Goal: Information Seeking & Learning: Learn about a topic

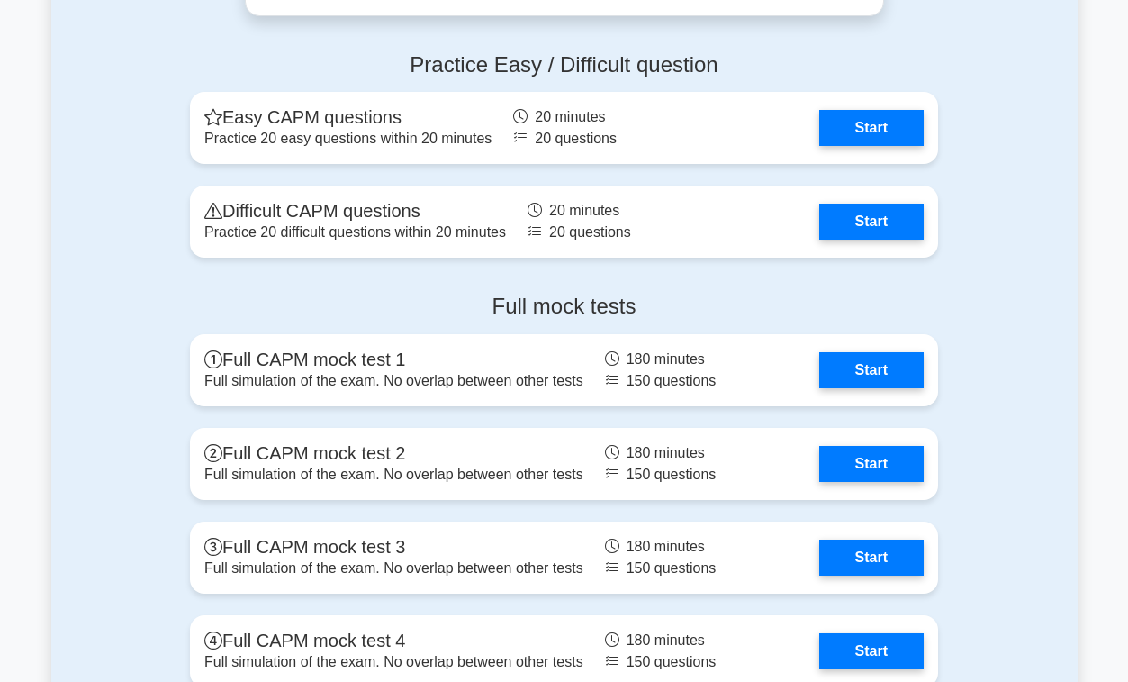
scroll to position [4531, 0]
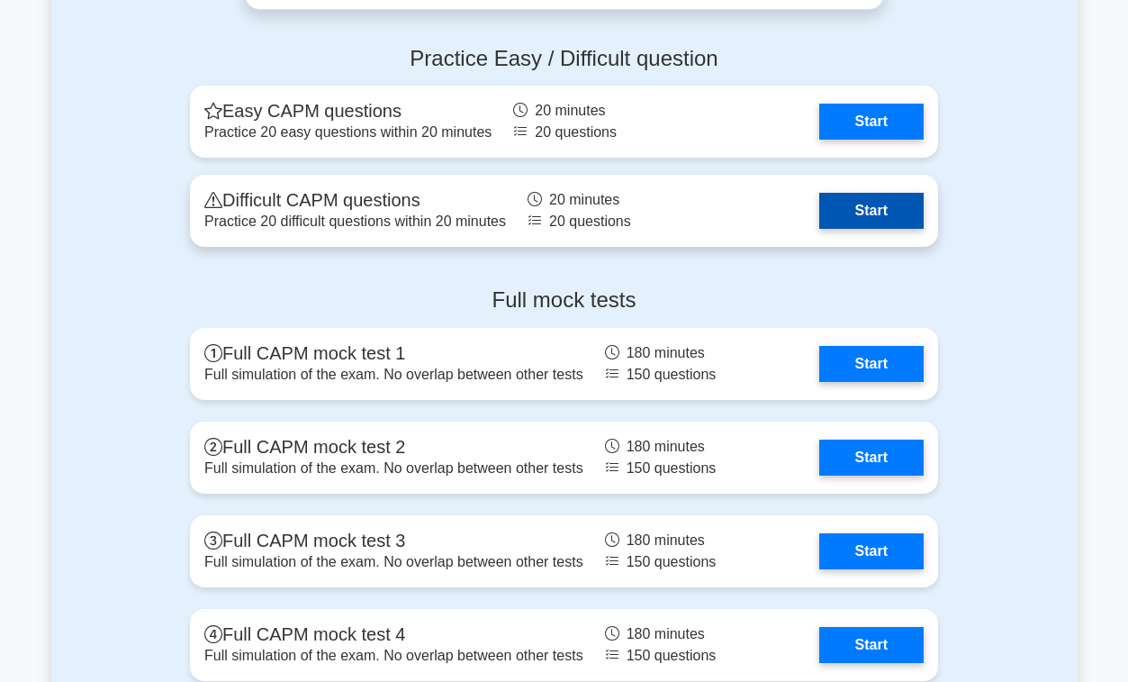
click at [883, 203] on link "Start" at bounding box center [871, 211] width 104 height 36
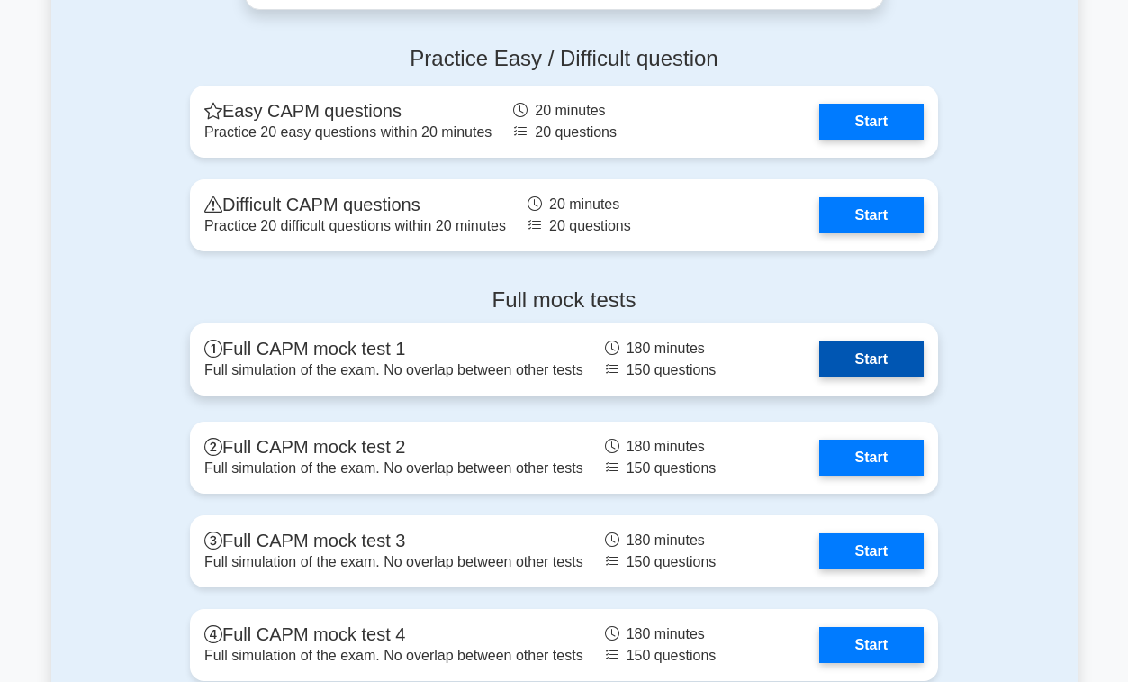
click at [872, 360] on link "Start" at bounding box center [871, 359] width 104 height 36
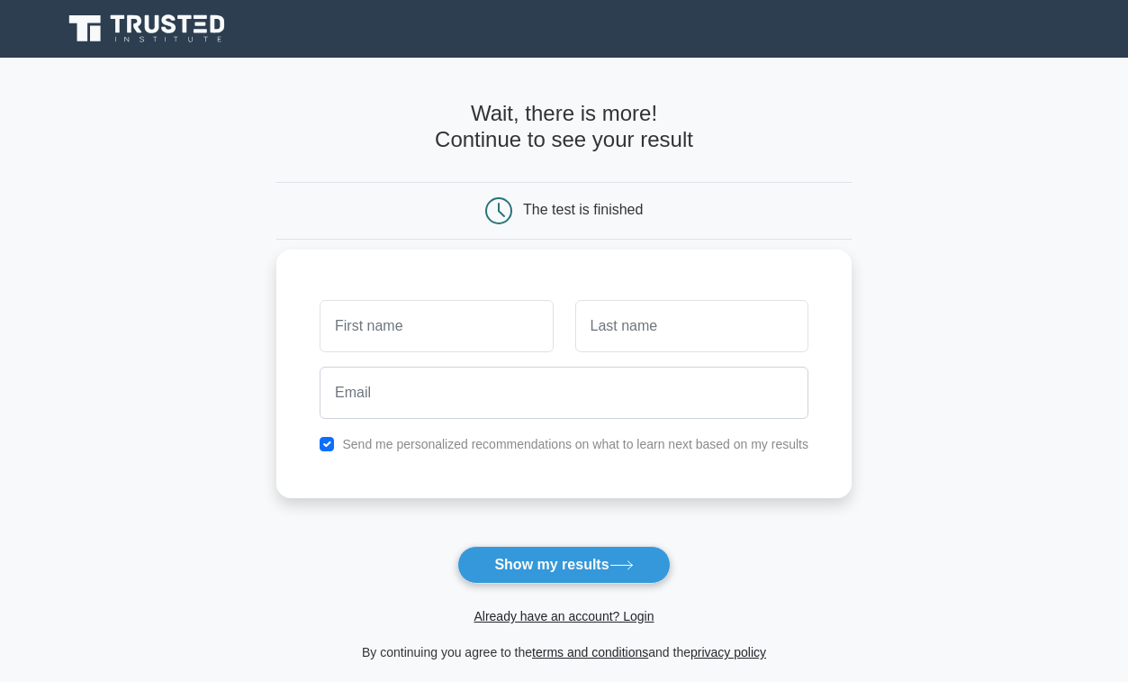
click at [595, 449] on label "Send me personalized recommendations on what to learn next based on my results" at bounding box center [575, 444] width 466 height 14
click at [580, 440] on label "Send me personalized recommendations on what to learn next based on my results" at bounding box center [575, 444] width 466 height 14
click at [323, 441] on input "checkbox" at bounding box center [327, 444] width 14 height 14
checkbox input "false"
click at [382, 335] on input "text" at bounding box center [436, 326] width 233 height 52
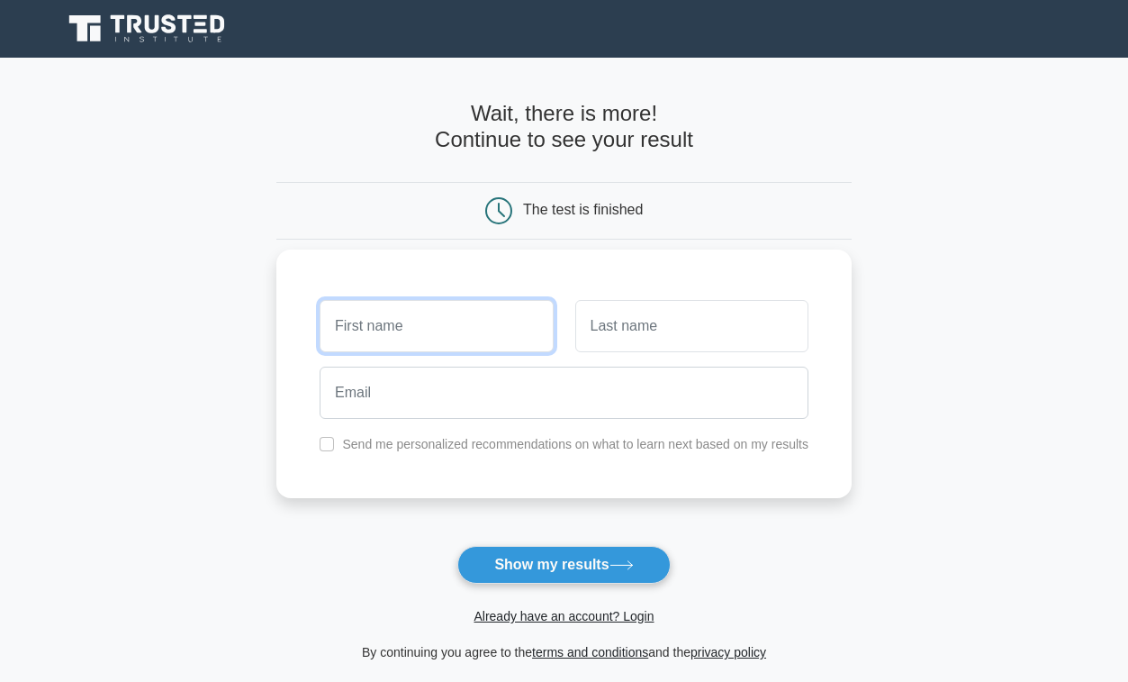
type input "t"
type input "[PERSON_NAME]"
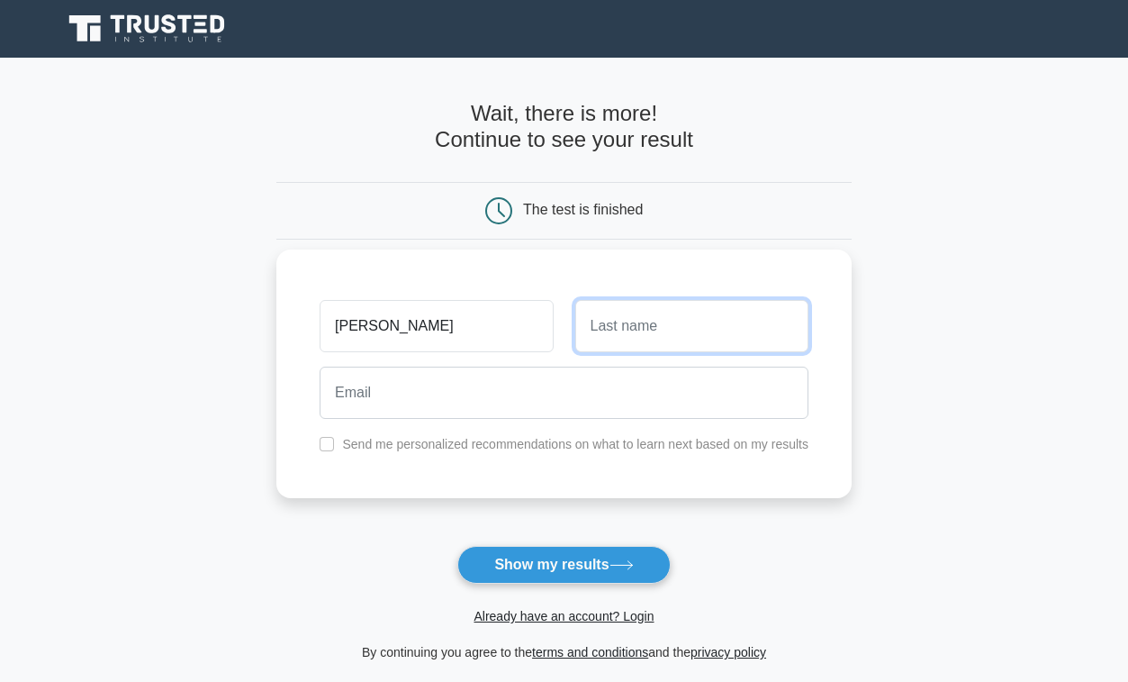
click at [695, 338] on input "text" at bounding box center [691, 326] width 233 height 52
type input "Edun"
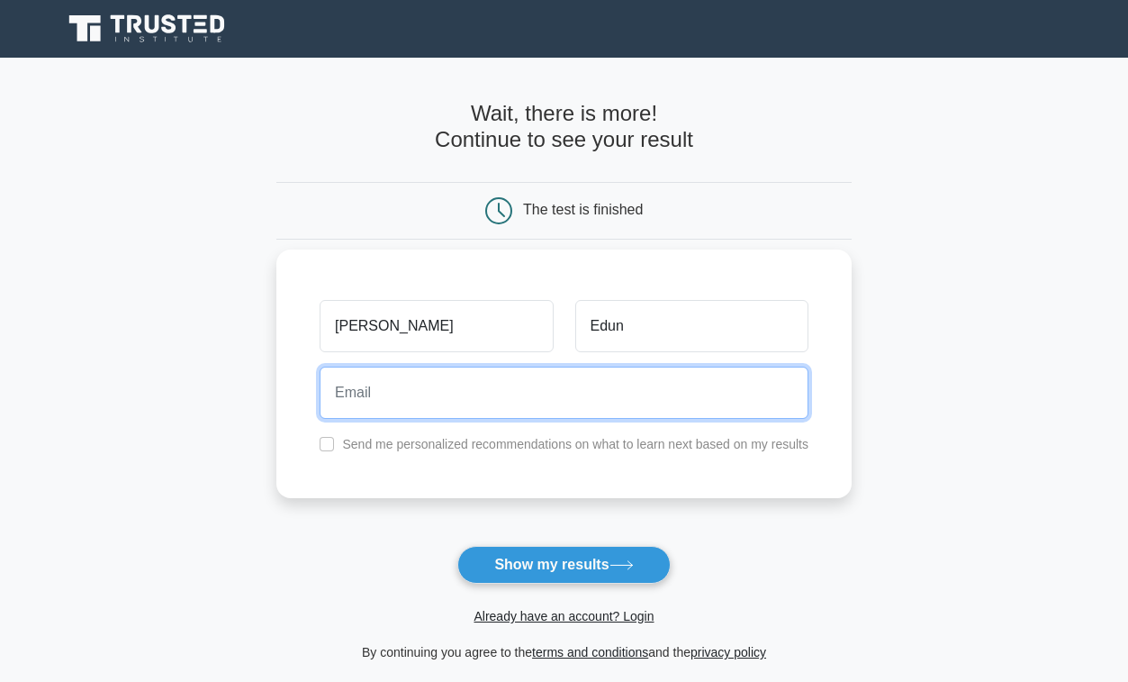
click at [591, 386] on input "email" at bounding box center [564, 392] width 489 height 52
type input "toni.edun@mail.utoronto.ca"
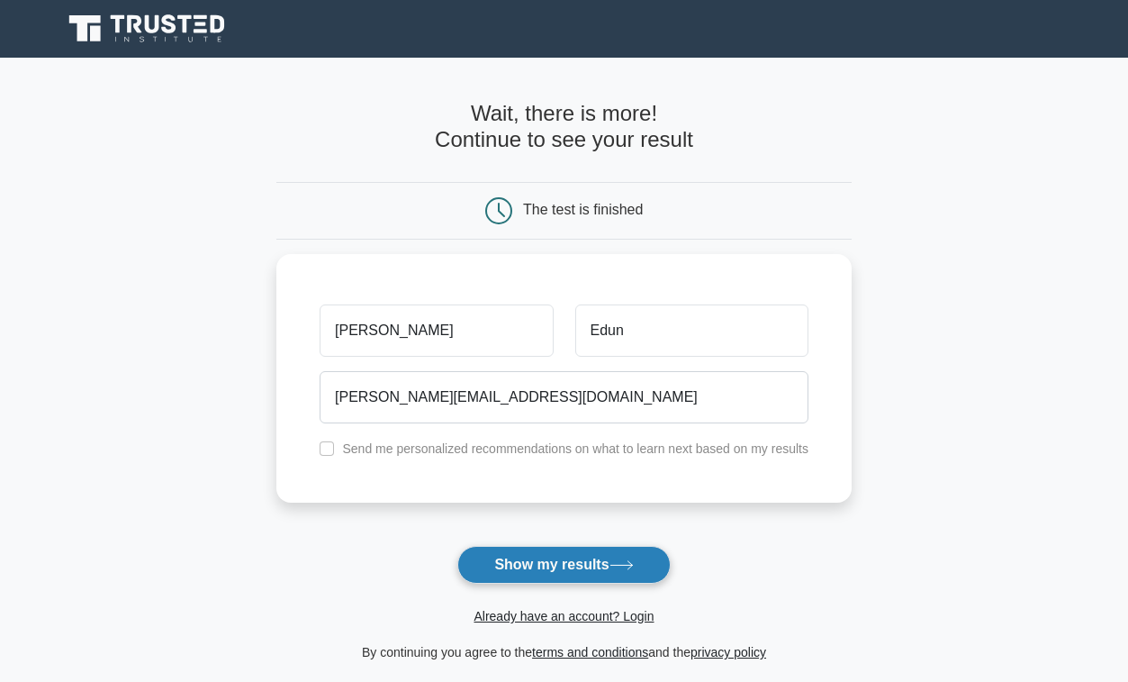
click at [514, 573] on button "Show my results" at bounding box center [563, 565] width 212 height 38
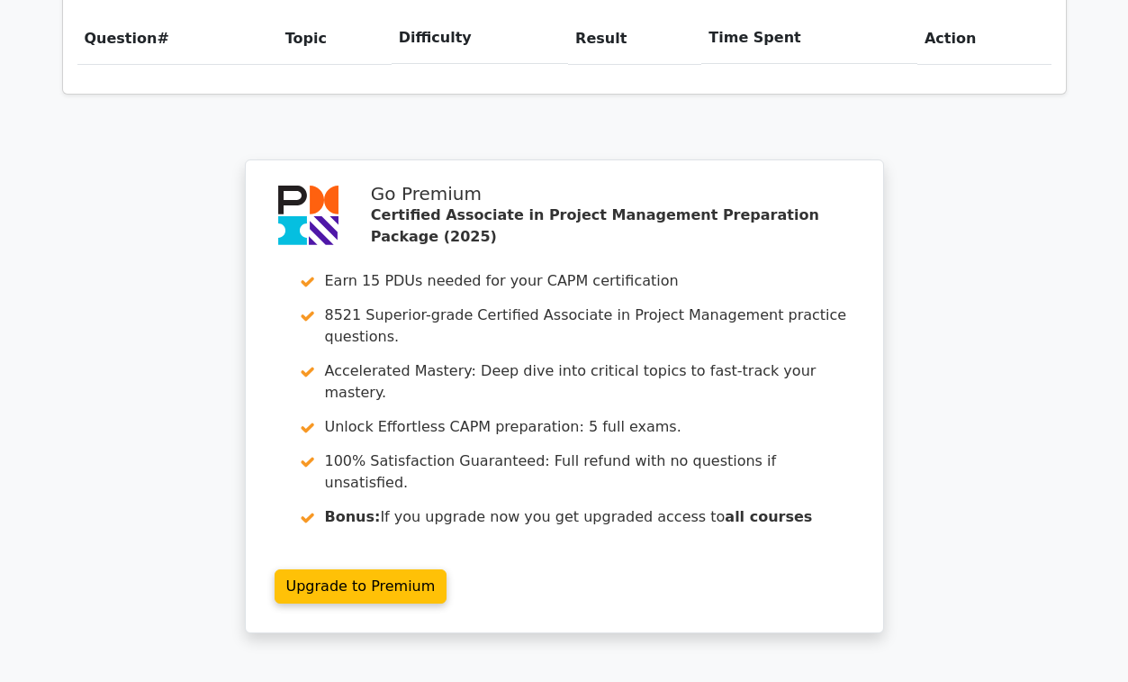
scroll to position [1576, 0]
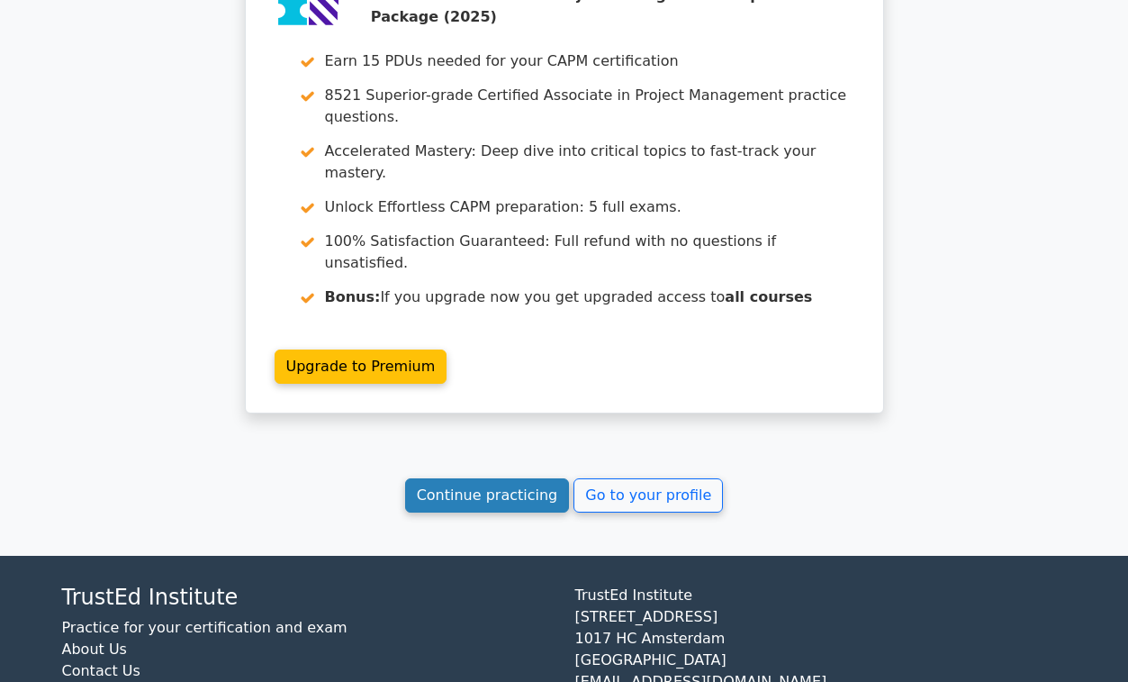
click at [521, 478] on link "Continue practicing" at bounding box center [487, 495] width 165 height 34
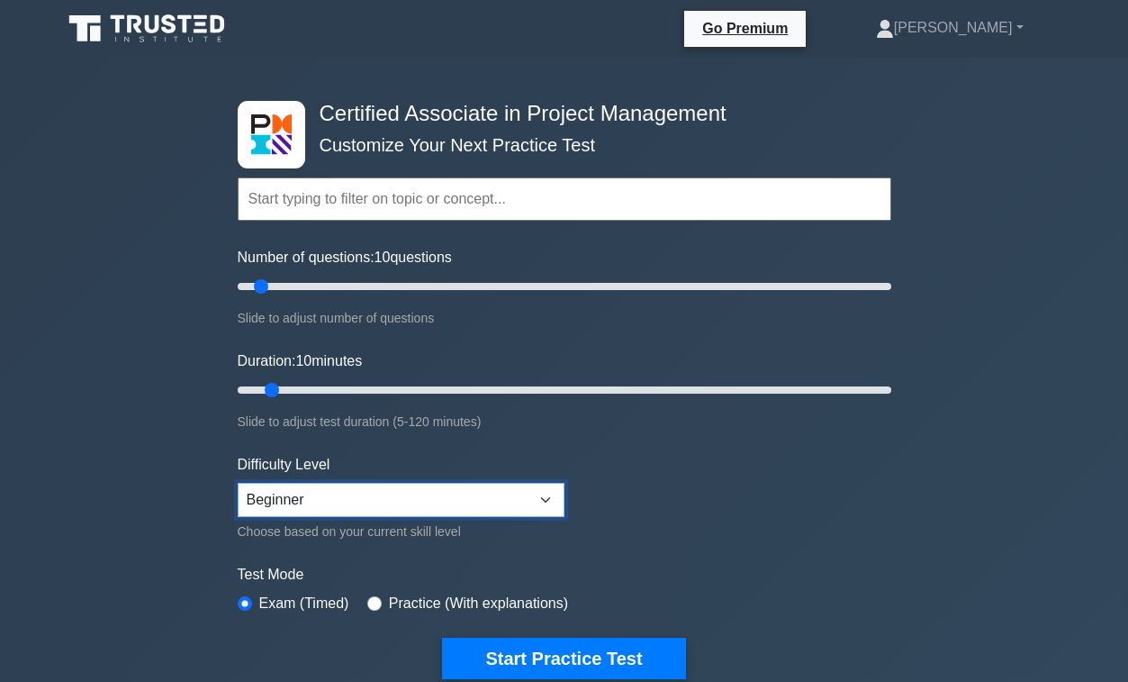
click at [520, 491] on select "Beginner Intermediate Expert" at bounding box center [401, 500] width 327 height 34
select select "expert"
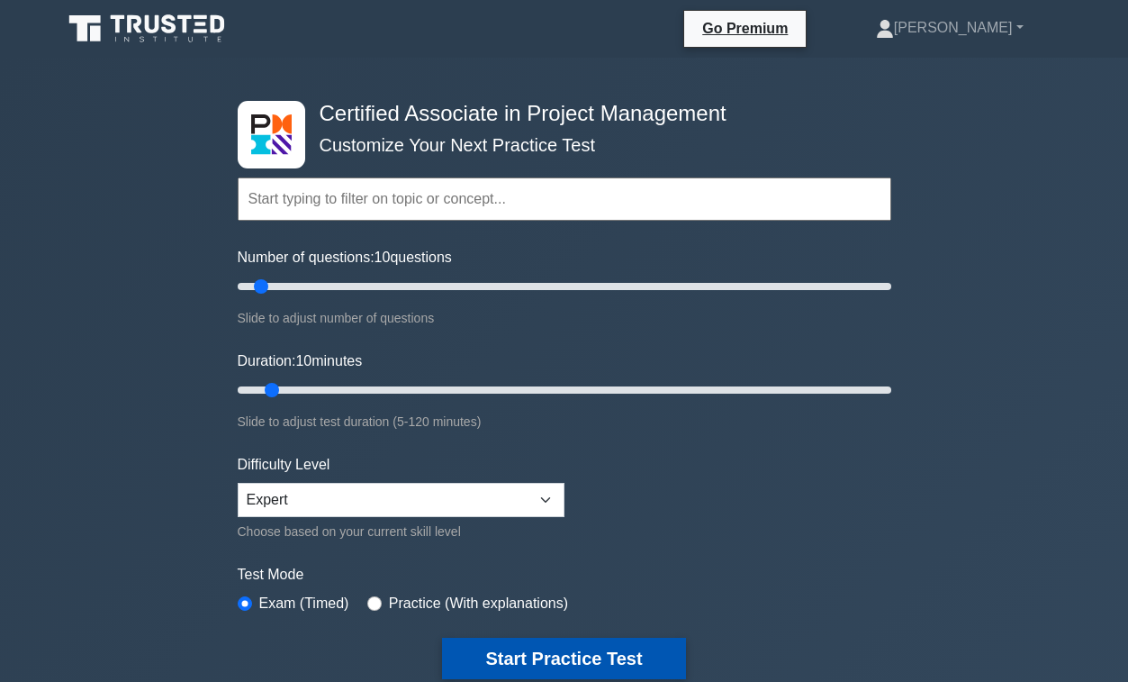
click at [567, 649] on button "Start Practice Test" at bounding box center [563, 657] width 243 height 41
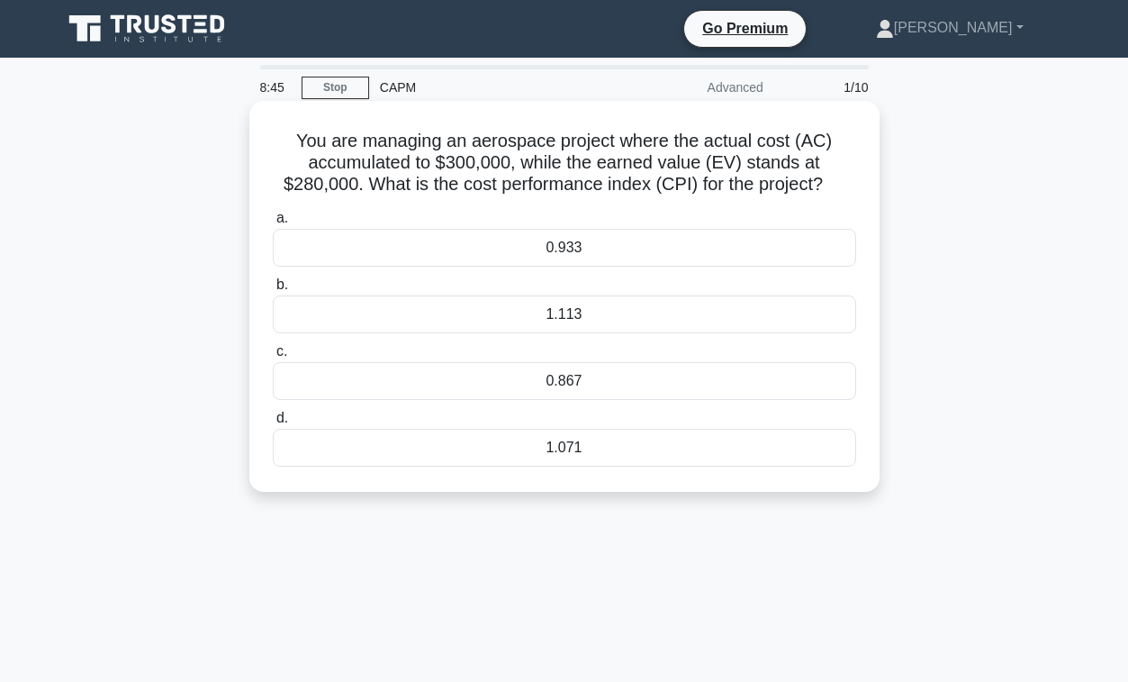
click at [643, 252] on div "0.933" at bounding box center [564, 248] width 583 height 38
click at [273, 224] on input "a. 0.933" at bounding box center [273, 218] width 0 height 12
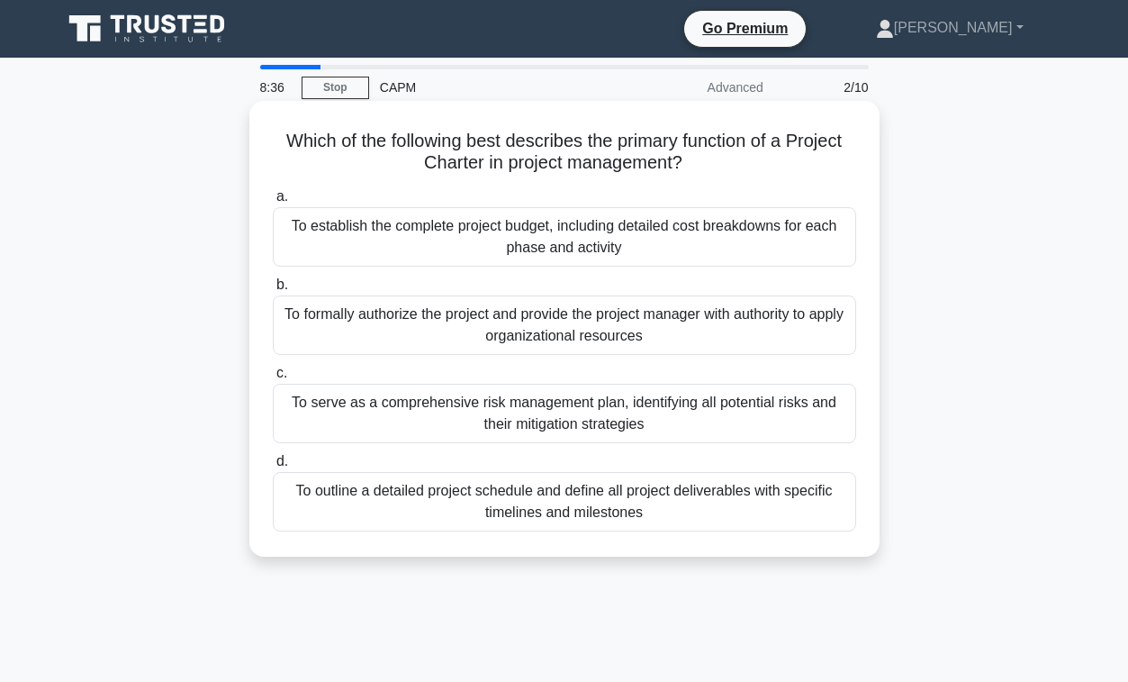
click at [621, 332] on div "To formally authorize the project and provide the project manager with authorit…" at bounding box center [564, 324] width 583 height 59
click at [273, 291] on input "b. To formally authorize the project and provide the project manager with autho…" at bounding box center [273, 285] width 0 height 12
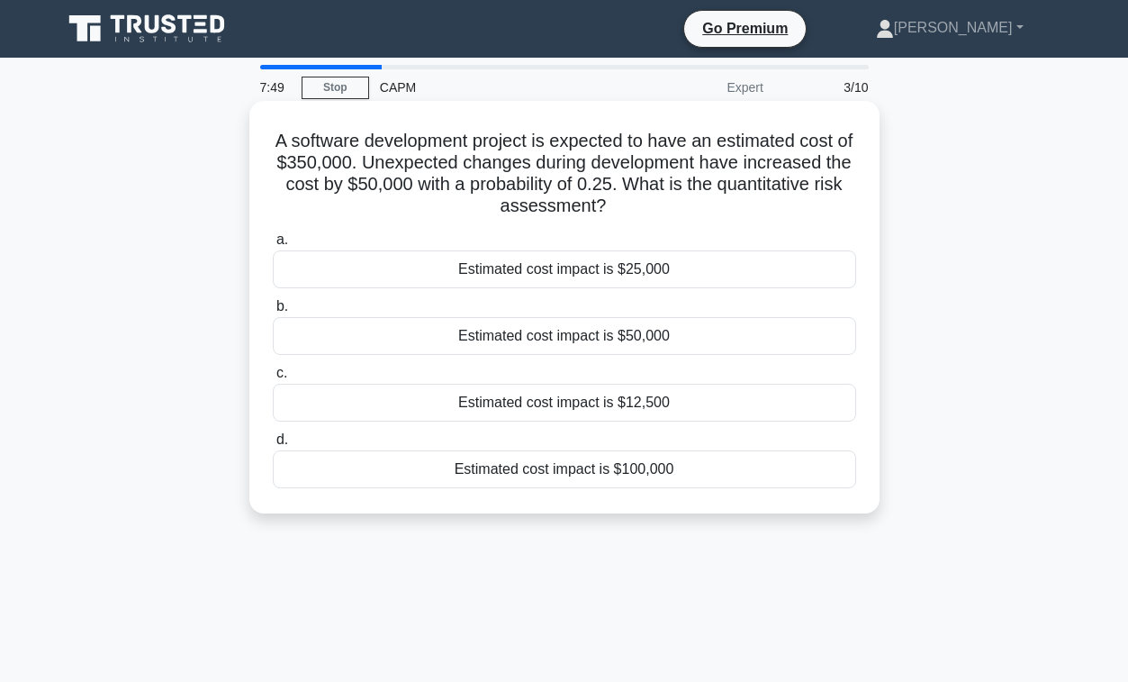
click at [628, 400] on div "Estimated cost impact is $12,500" at bounding box center [564, 403] width 583 height 38
click at [273, 379] on input "c. Estimated cost impact is $12,500" at bounding box center [273, 373] width 0 height 12
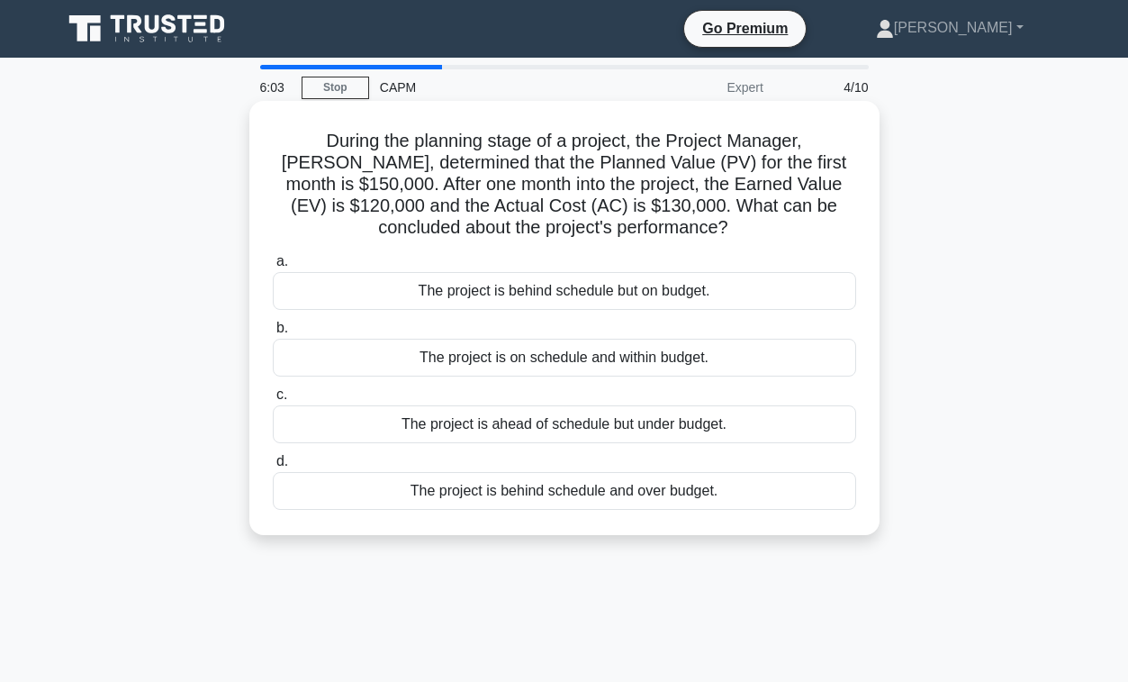
click at [648, 290] on div "The project is behind schedule but on budget." at bounding box center [564, 291] width 583 height 38
click at [273, 267] on input "a. The project is behind schedule but on budget." at bounding box center [273, 262] width 0 height 12
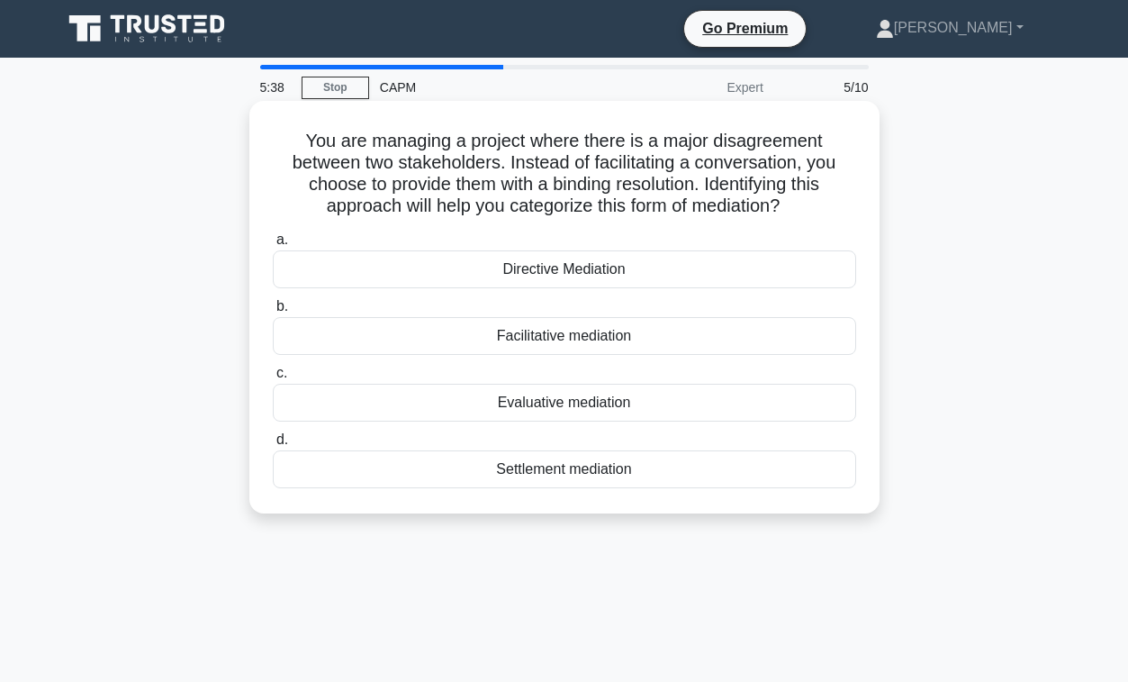
click at [624, 344] on div "Facilitative mediation" at bounding box center [564, 336] width 583 height 38
click at [273, 312] on input "b. Facilitative mediation" at bounding box center [273, 307] width 0 height 12
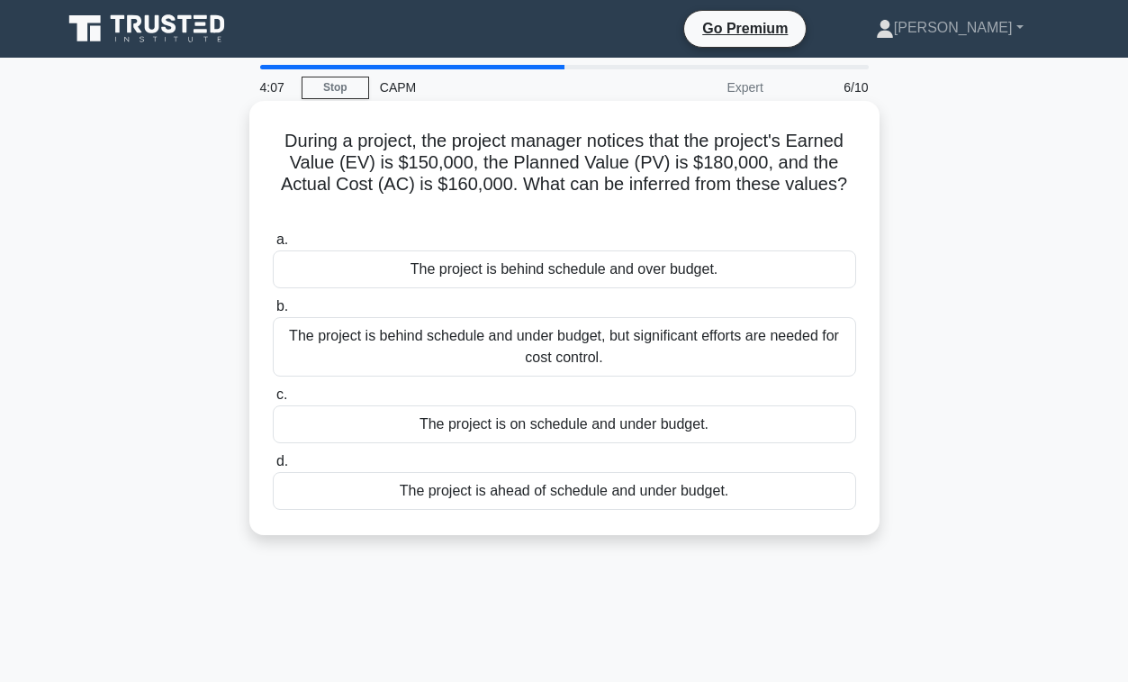
click at [611, 278] on div "The project is behind schedule and over budget." at bounding box center [564, 269] width 583 height 38
click at [273, 246] on input "a. The project is behind schedule and over budget." at bounding box center [273, 240] width 0 height 12
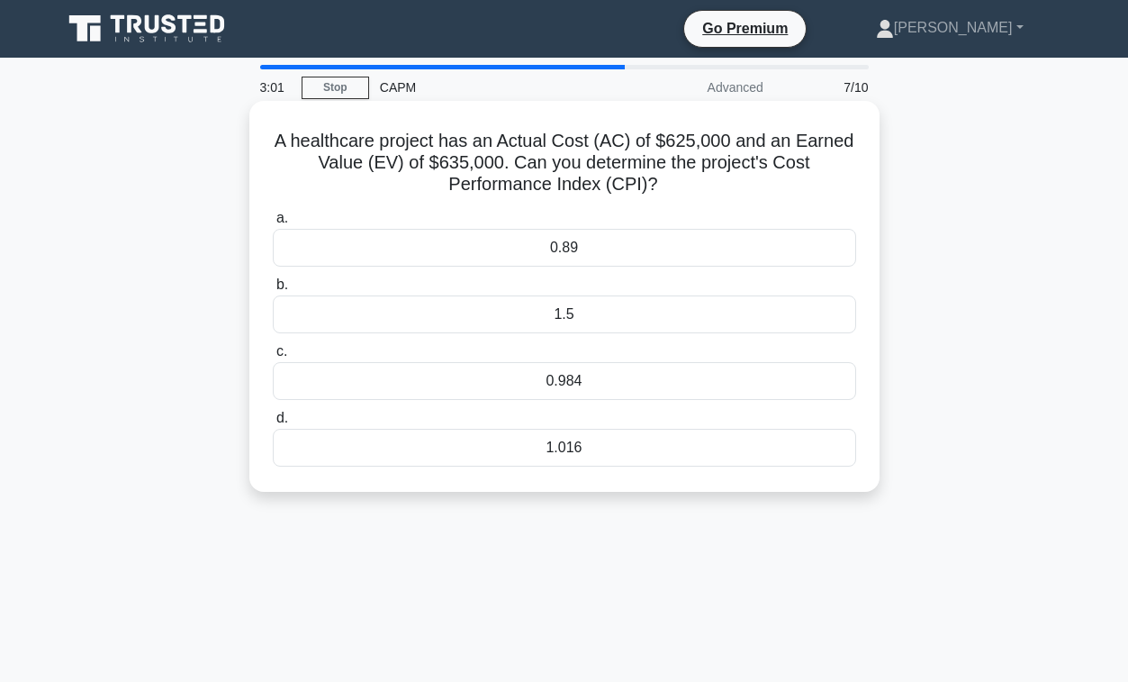
click at [597, 454] on div "1.016" at bounding box center [564, 448] width 583 height 38
click at [273, 424] on input "d. 1.016" at bounding box center [273, 418] width 0 height 12
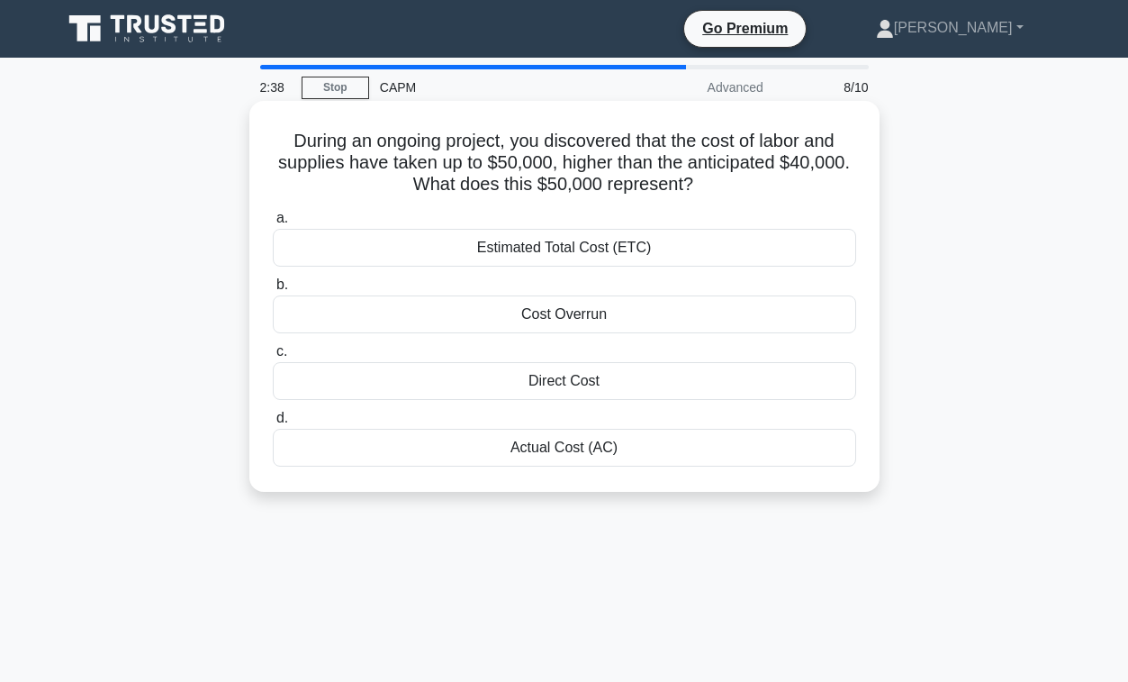
click at [599, 446] on div "Actual Cost (AC)" at bounding box center [564, 448] width 583 height 38
click at [273, 424] on input "d. Actual Cost (AC)" at bounding box center [273, 418] width 0 height 12
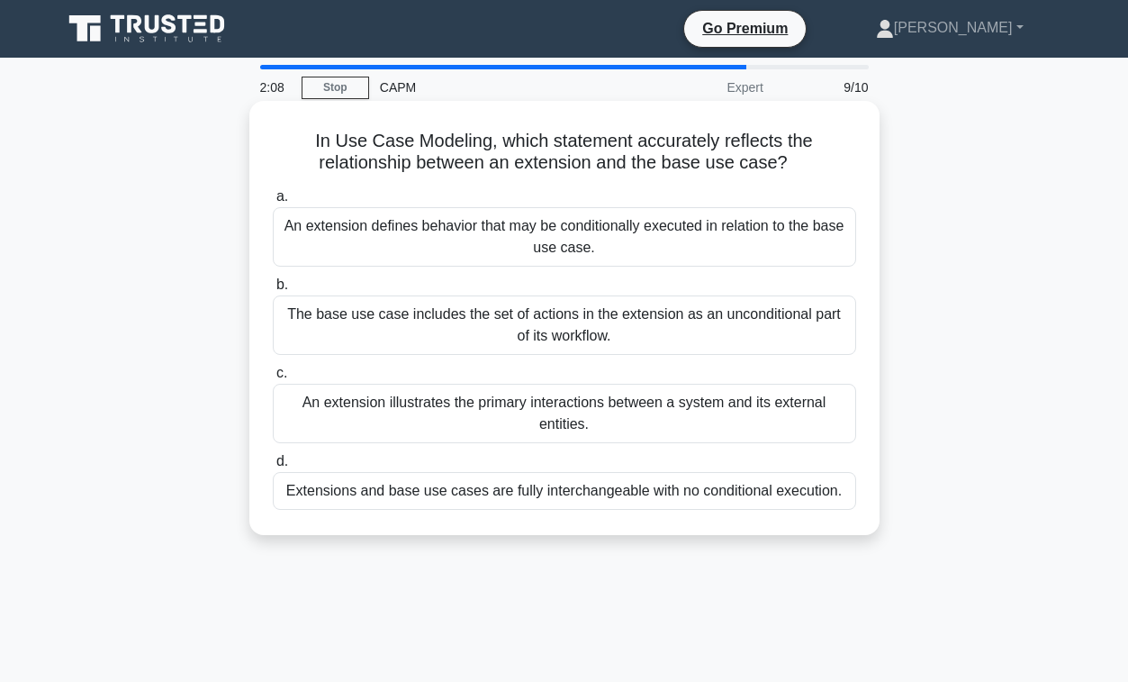
click at [637, 230] on div "An extension defines behavior that may be conditionally executed in relation to…" at bounding box center [564, 236] width 583 height 59
click at [273, 203] on input "a. An extension defines behavior that may be conditionally executed in relation…" at bounding box center [273, 197] width 0 height 12
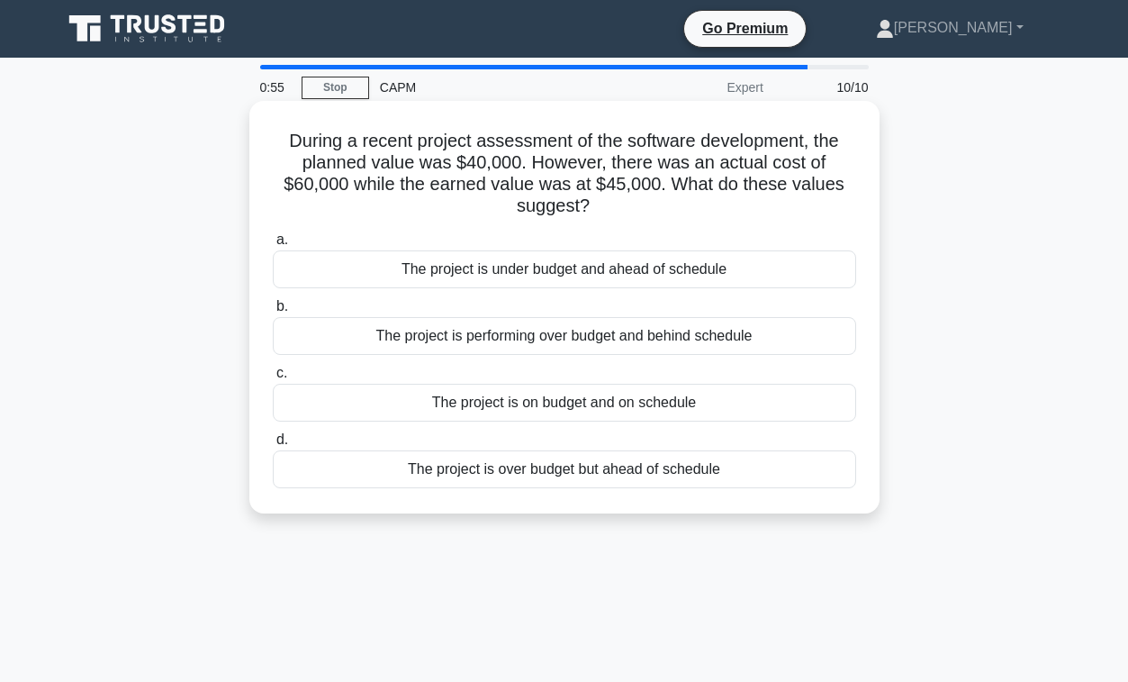
click at [638, 465] on div "The project is over budget but ahead of schedule" at bounding box center [564, 469] width 583 height 38
click at [273, 446] on input "d. The project is over budget but ahead of schedule" at bounding box center [273, 440] width 0 height 12
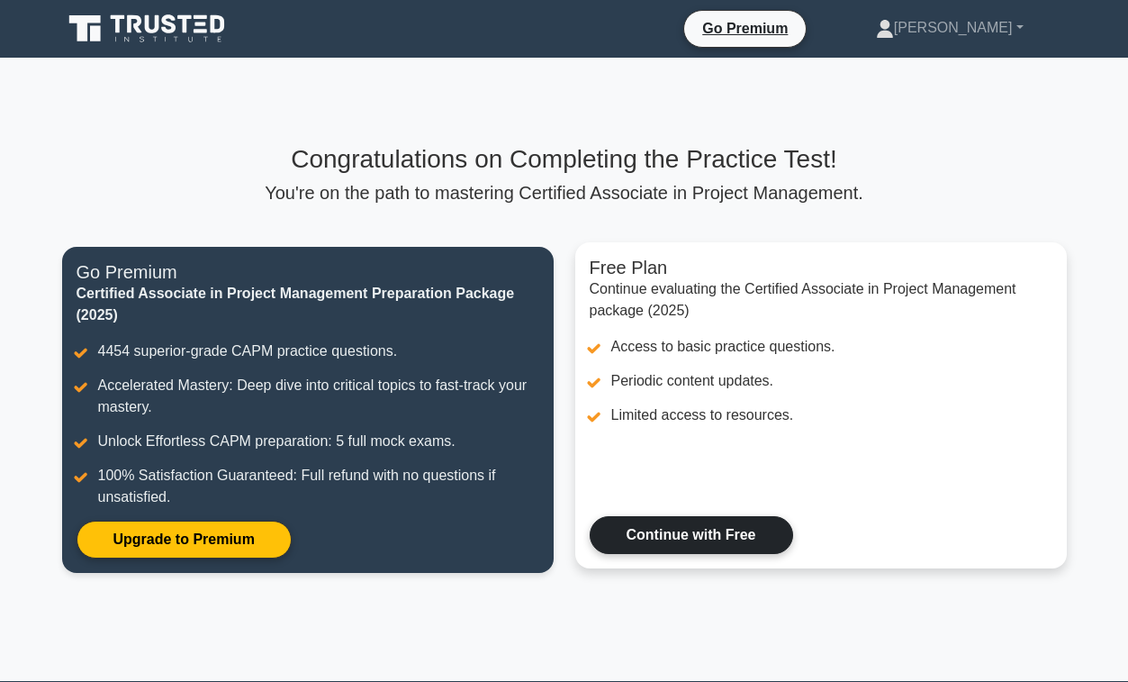
click at [649, 543] on link "Continue with Free" at bounding box center [691, 535] width 203 height 38
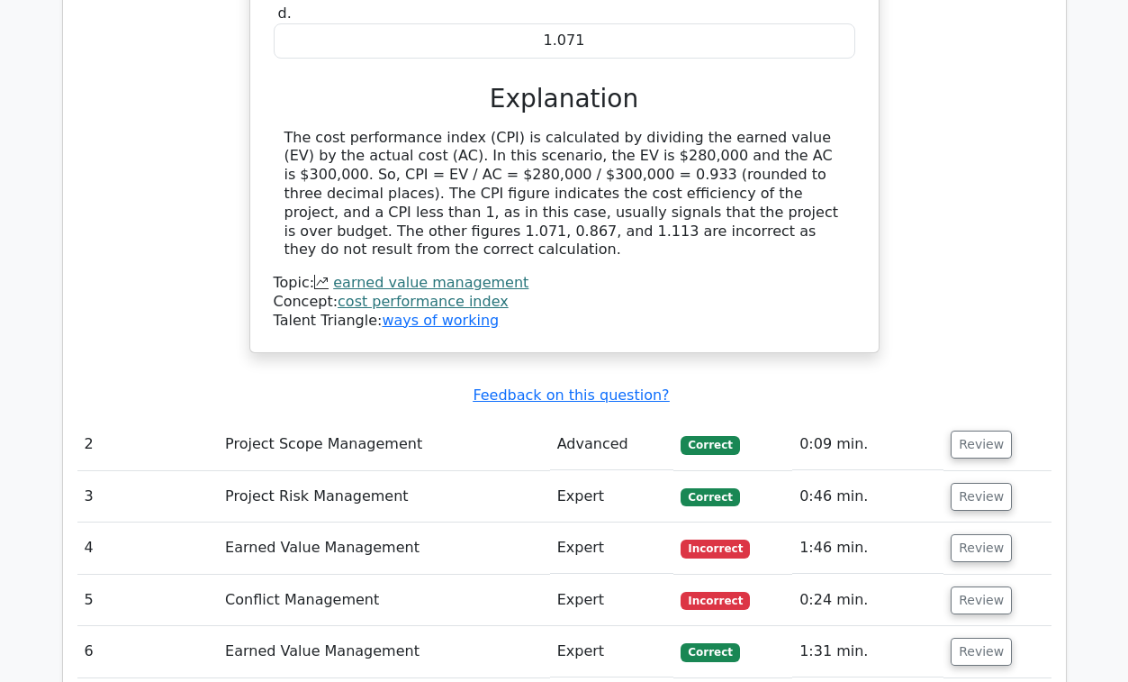
scroll to position [1980, 0]
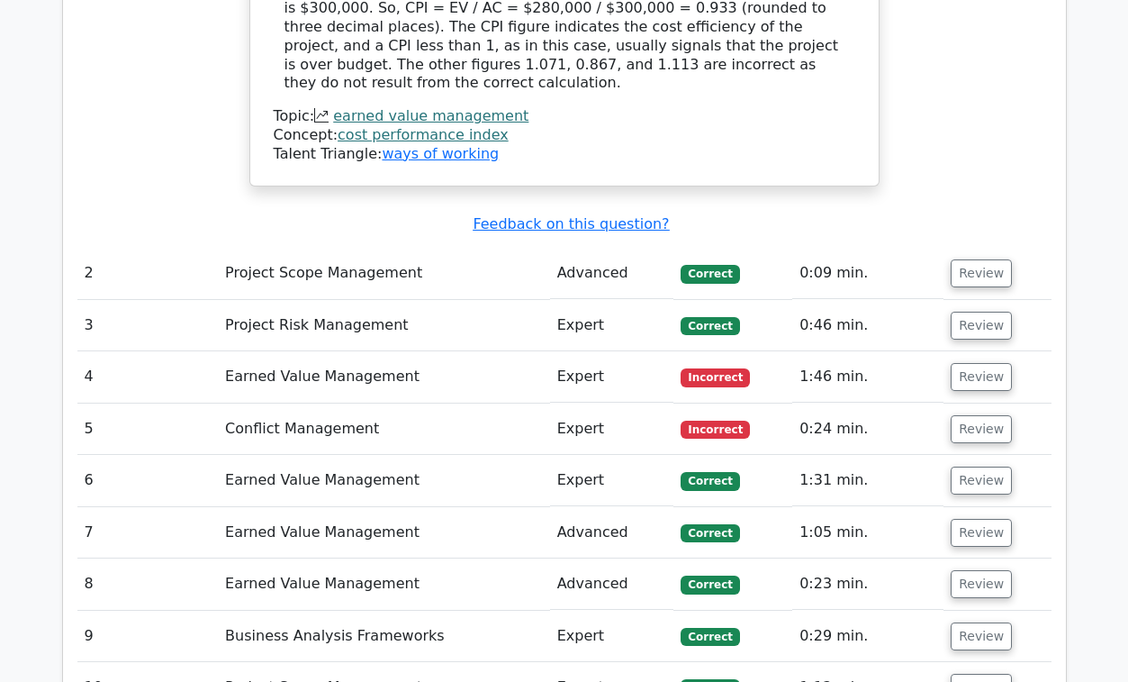
click at [339, 351] on td "Earned Value Management" at bounding box center [384, 376] width 332 height 51
click at [957, 363] on button "Review" at bounding box center [981, 377] width 61 height 28
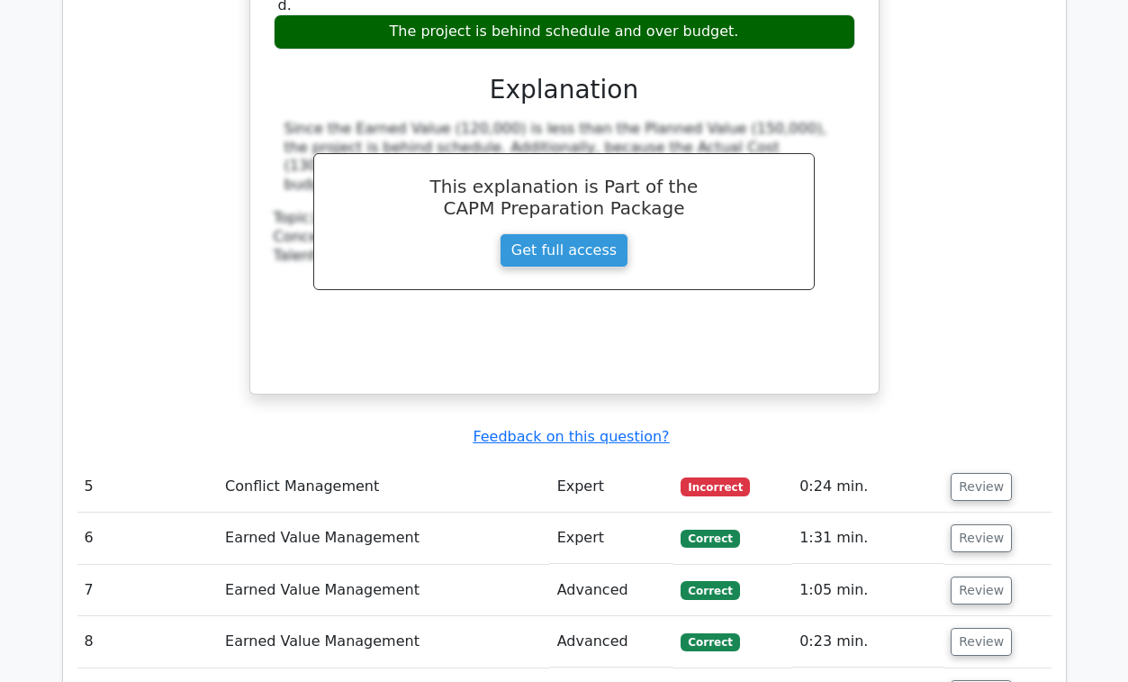
scroll to position [2816, 0]
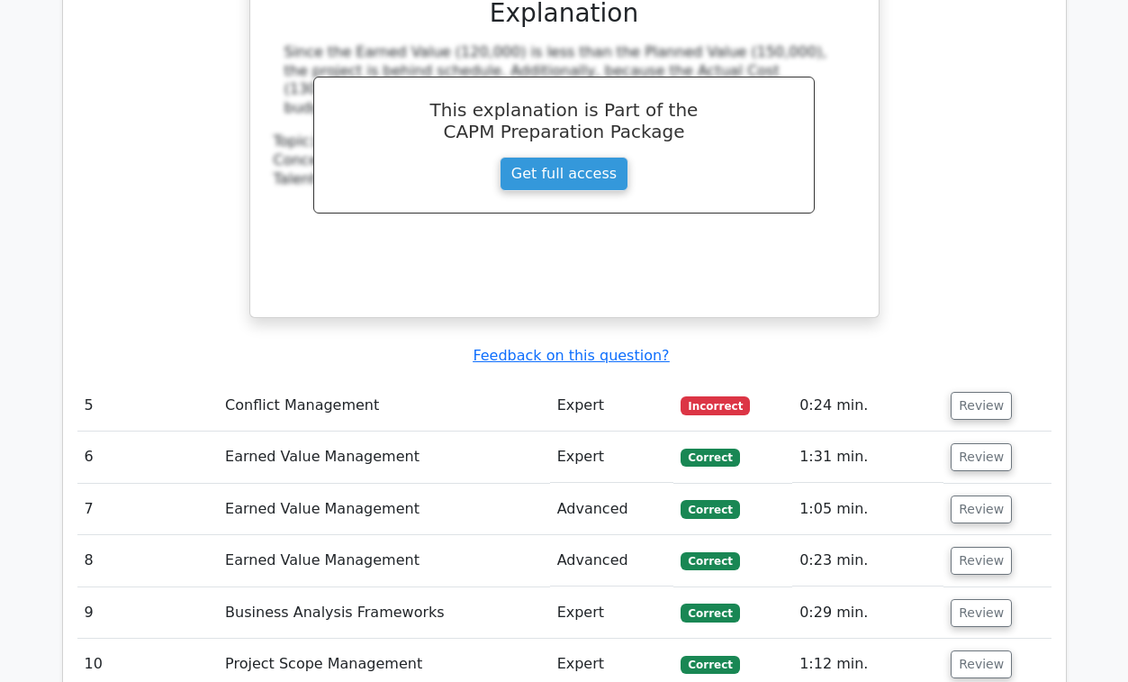
click at [179, 380] on td "5" at bounding box center [147, 405] width 141 height 51
click at [954, 392] on button "Review" at bounding box center [981, 406] width 61 height 28
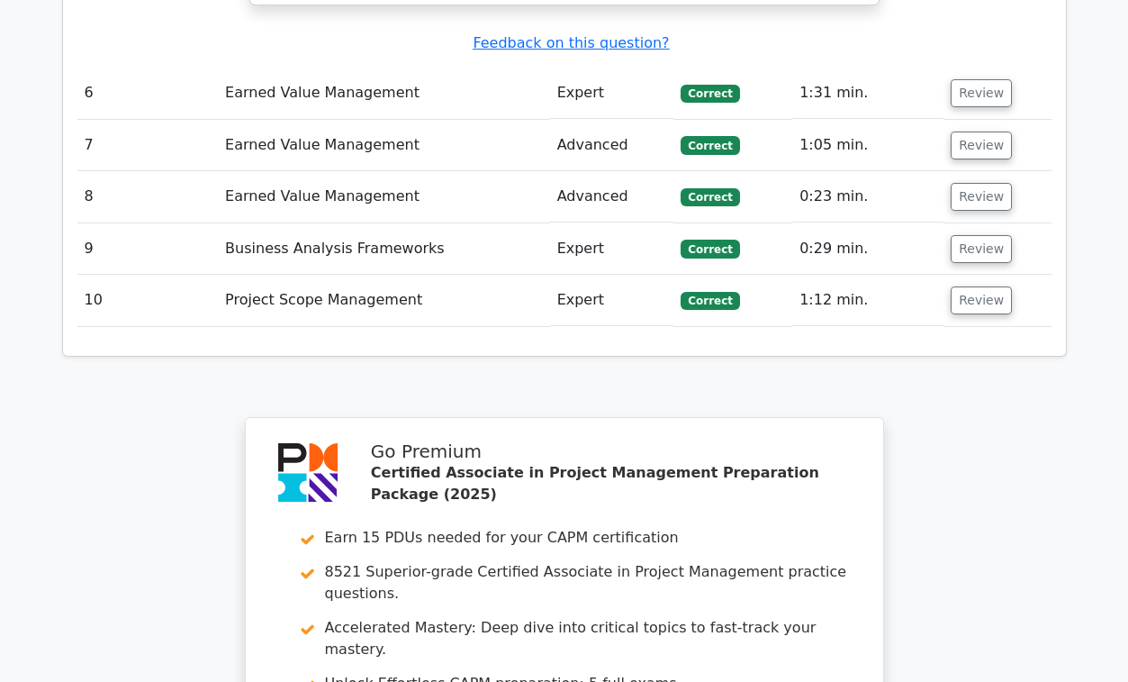
scroll to position [4379, 0]
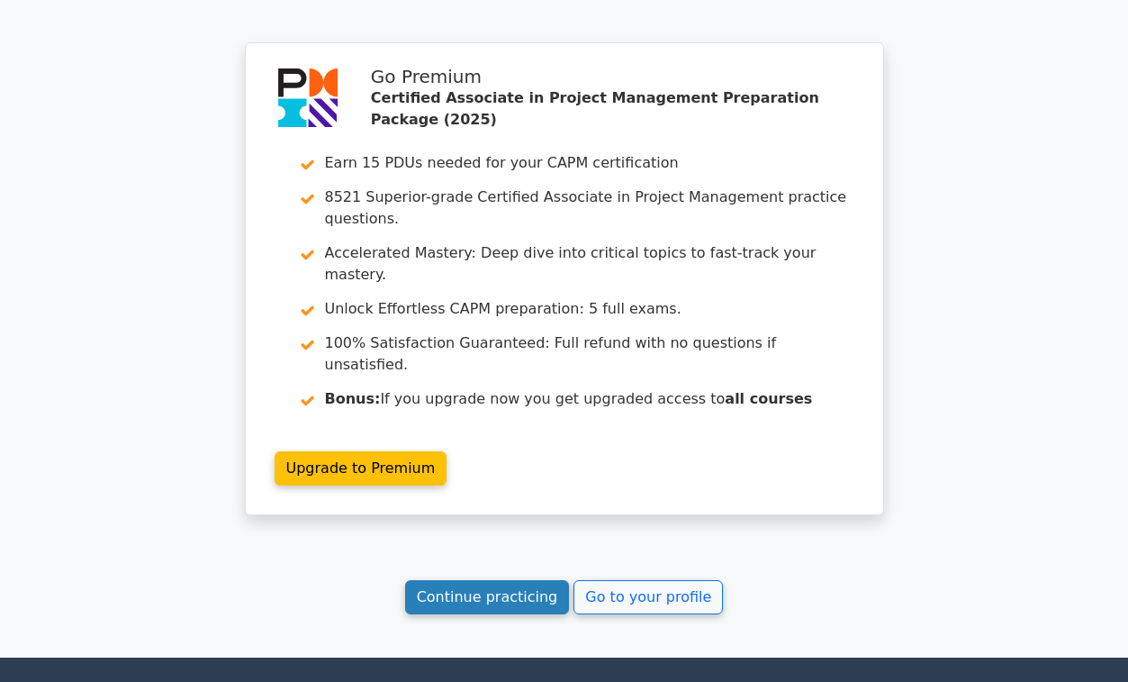
click at [451, 580] on link "Continue practicing" at bounding box center [487, 597] width 165 height 34
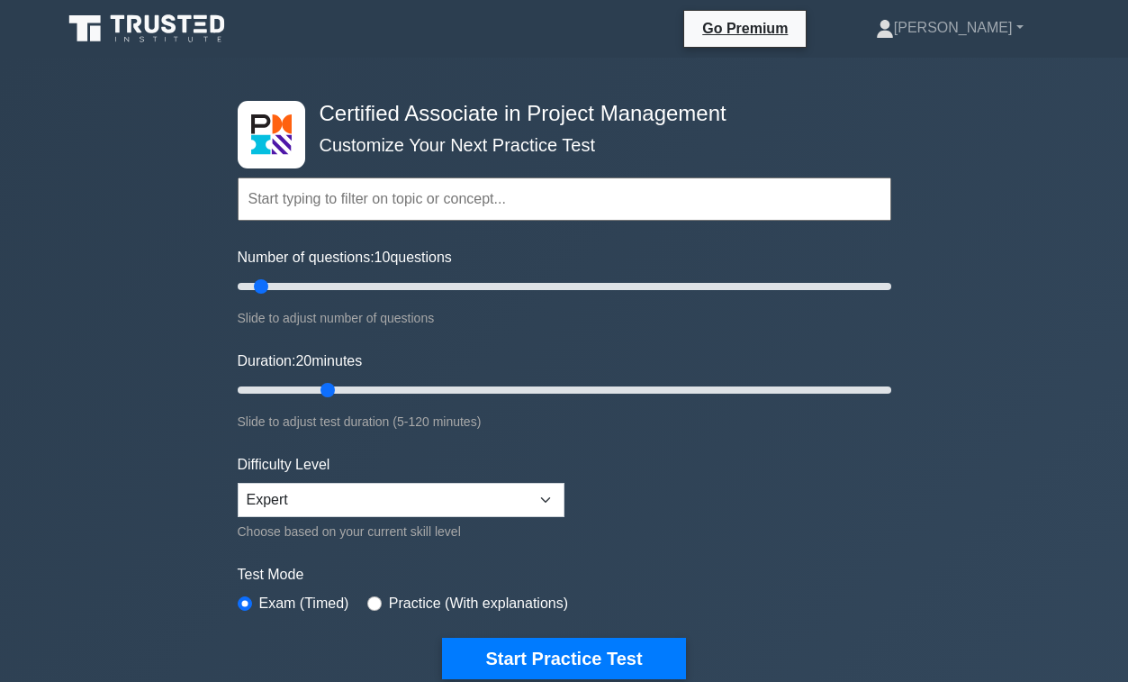
drag, startPoint x: 284, startPoint y: 382, endPoint x: 324, endPoint y: 394, distance: 42.4
click at [324, 394] on input "Duration: 20 minutes" at bounding box center [565, 390] width 654 height 22
drag, startPoint x: 324, startPoint y: 394, endPoint x: 550, endPoint y: 330, distance: 234.9
type input "60"
click at [550, 379] on input "Duration: 60 minutes" at bounding box center [565, 390] width 654 height 22
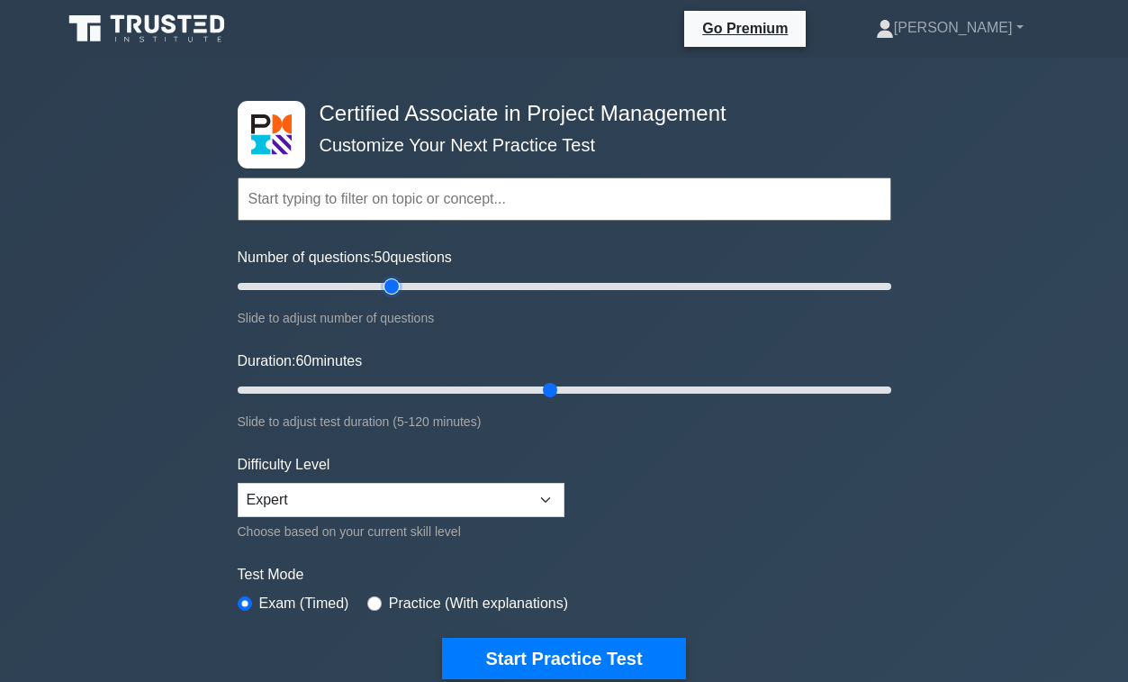
drag, startPoint x: 494, startPoint y: 283, endPoint x: 391, endPoint y: 291, distance: 103.9
type input "50"
click at [391, 291] on input "Number of questions: 50 questions" at bounding box center [565, 287] width 654 height 22
